Goal: Complete application form

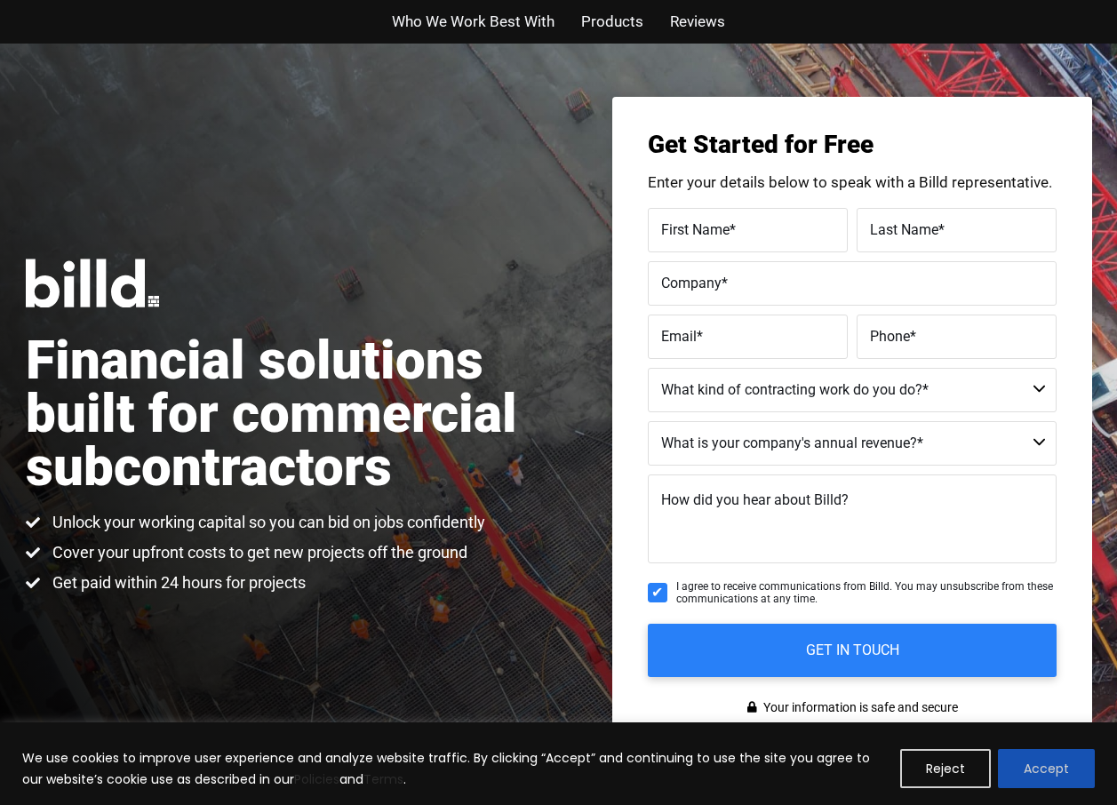
click at [1022, 758] on button "Accept" at bounding box center [1046, 768] width 97 height 39
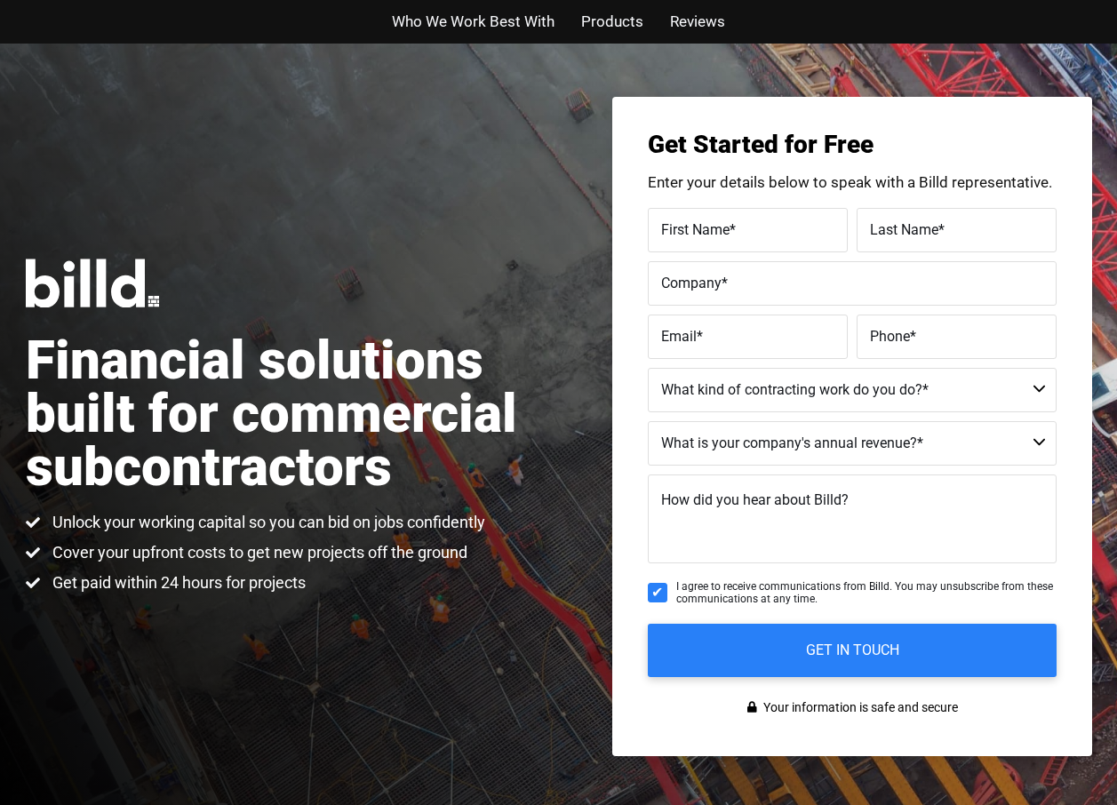
click at [684, 217] on label "First Name *" at bounding box center [747, 230] width 173 height 26
click at [684, 217] on input "First Name *" at bounding box center [748, 230] width 200 height 44
type input "Jan"
click at [885, 218] on label "Last Name *" at bounding box center [956, 230] width 173 height 26
click at [885, 218] on input "Last Name *" at bounding box center [957, 230] width 200 height 44
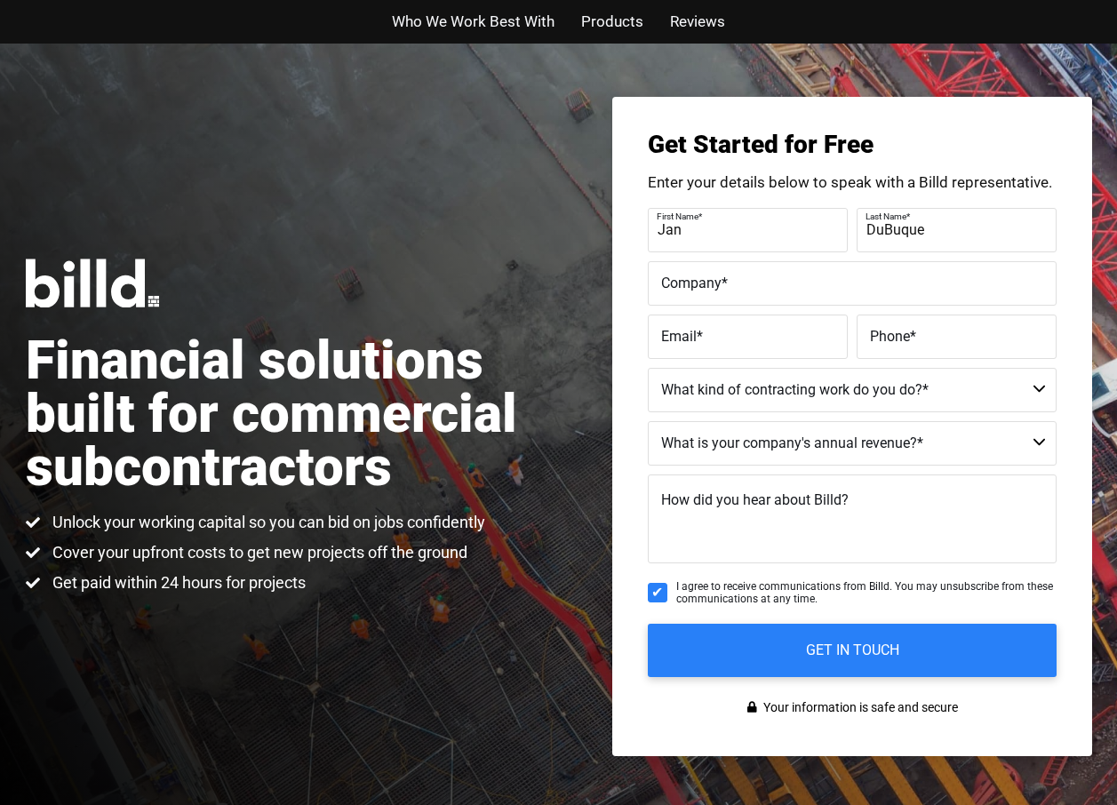
type input "DuBuque"
click at [705, 270] on label "Company *" at bounding box center [852, 283] width 382 height 26
click at [705, 270] on input "Company *" at bounding box center [852, 283] width 409 height 44
type input "[PERSON_NAME] Inc"
click at [677, 323] on div "Email *" at bounding box center [750, 337] width 204 height 44
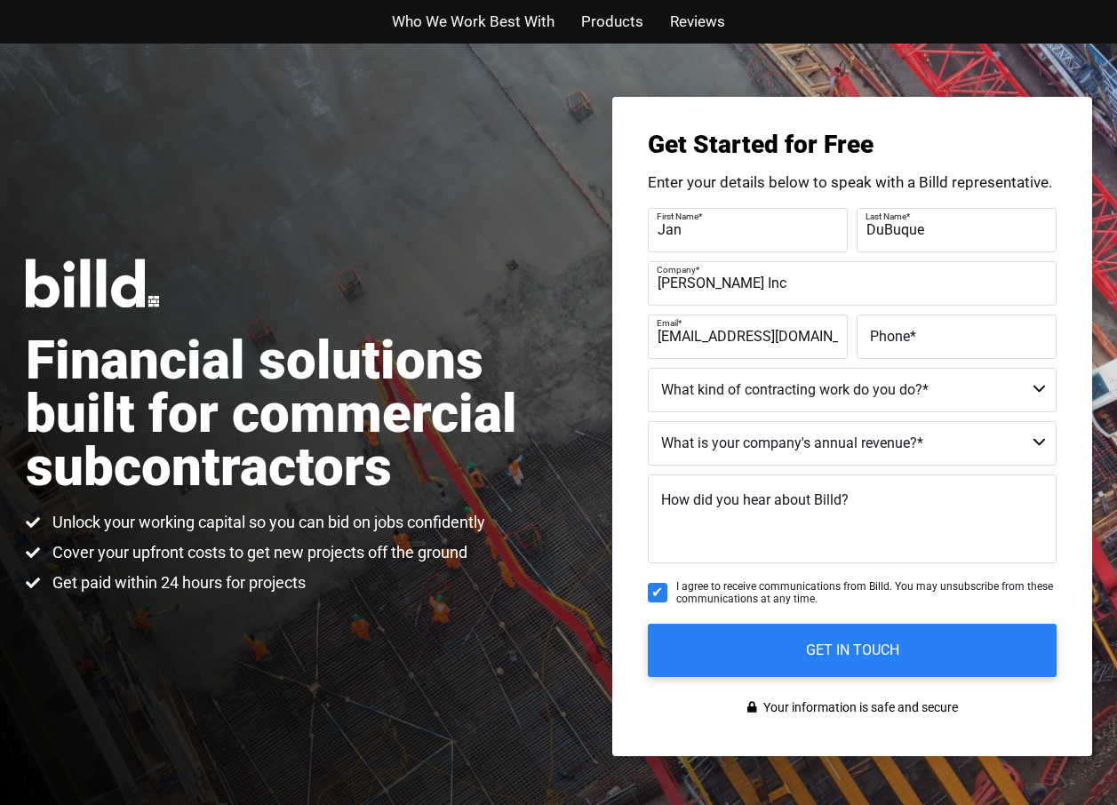
type input "[EMAIL_ADDRESS][DOMAIN_NAME]"
click at [896, 325] on label "Phone *" at bounding box center [956, 337] width 173 height 26
click at [896, 325] on input "Phone *" at bounding box center [957, 337] width 200 height 44
